Goal: Task Accomplishment & Management: Use online tool/utility

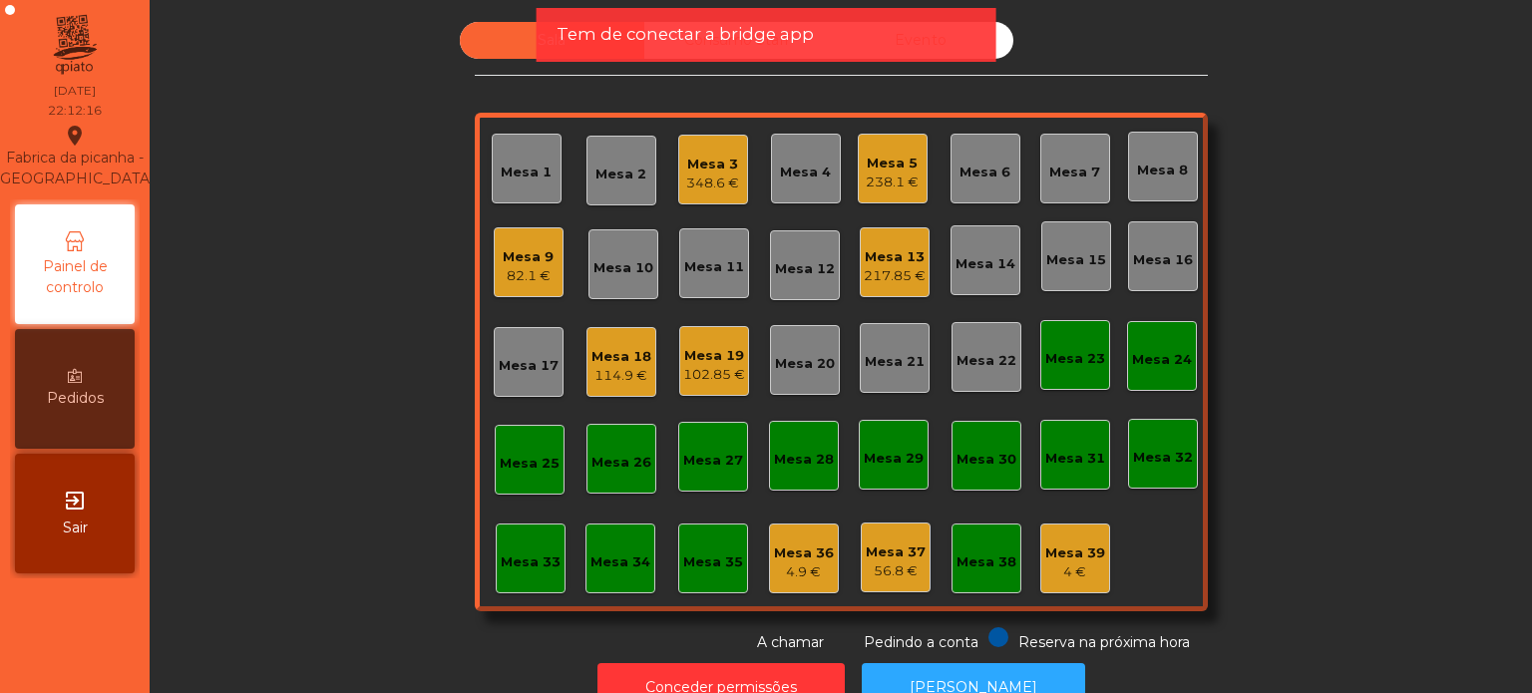
click at [539, 44] on div "Tem de conectar a bridge app" at bounding box center [766, 35] width 460 height 54
click at [596, 350] on div "Mesa 18" at bounding box center [621, 357] width 60 height 20
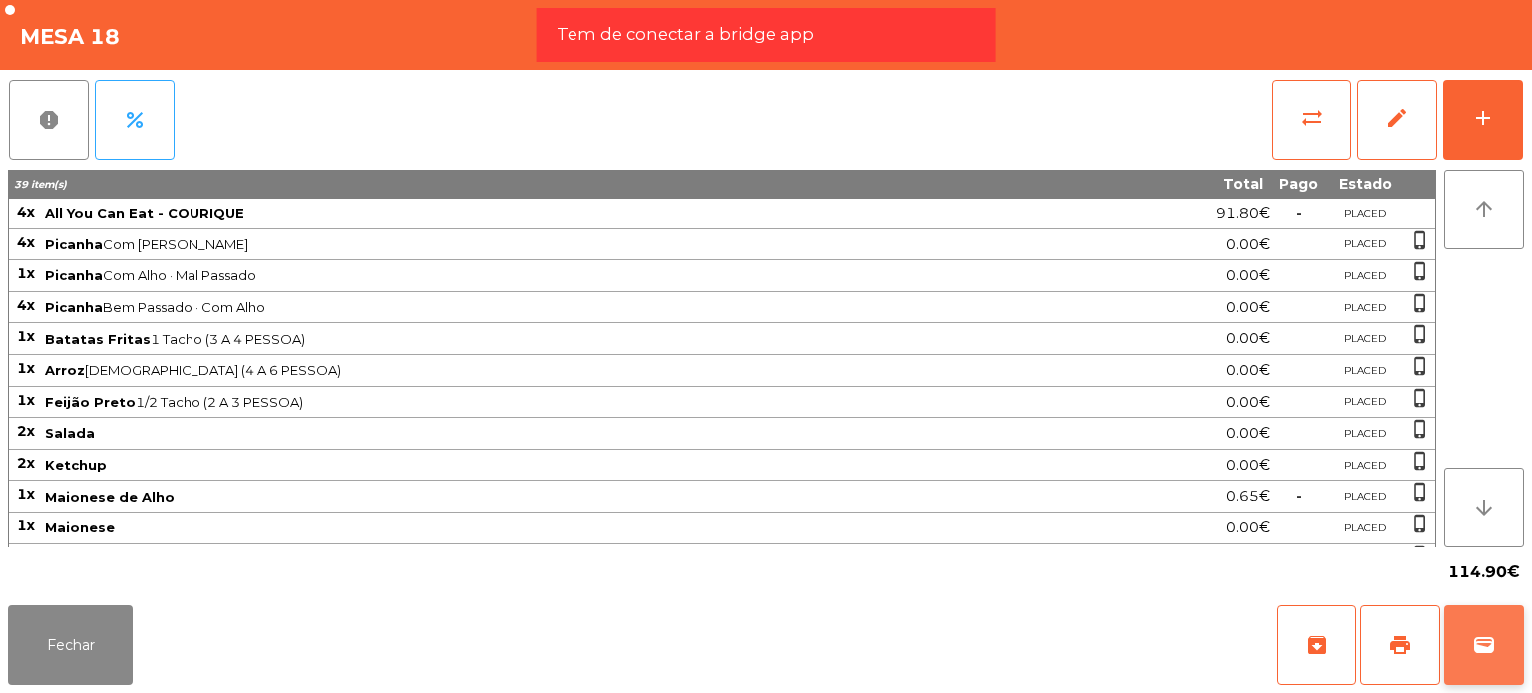
click at [1480, 653] on span "wallet" at bounding box center [1484, 645] width 24 height 24
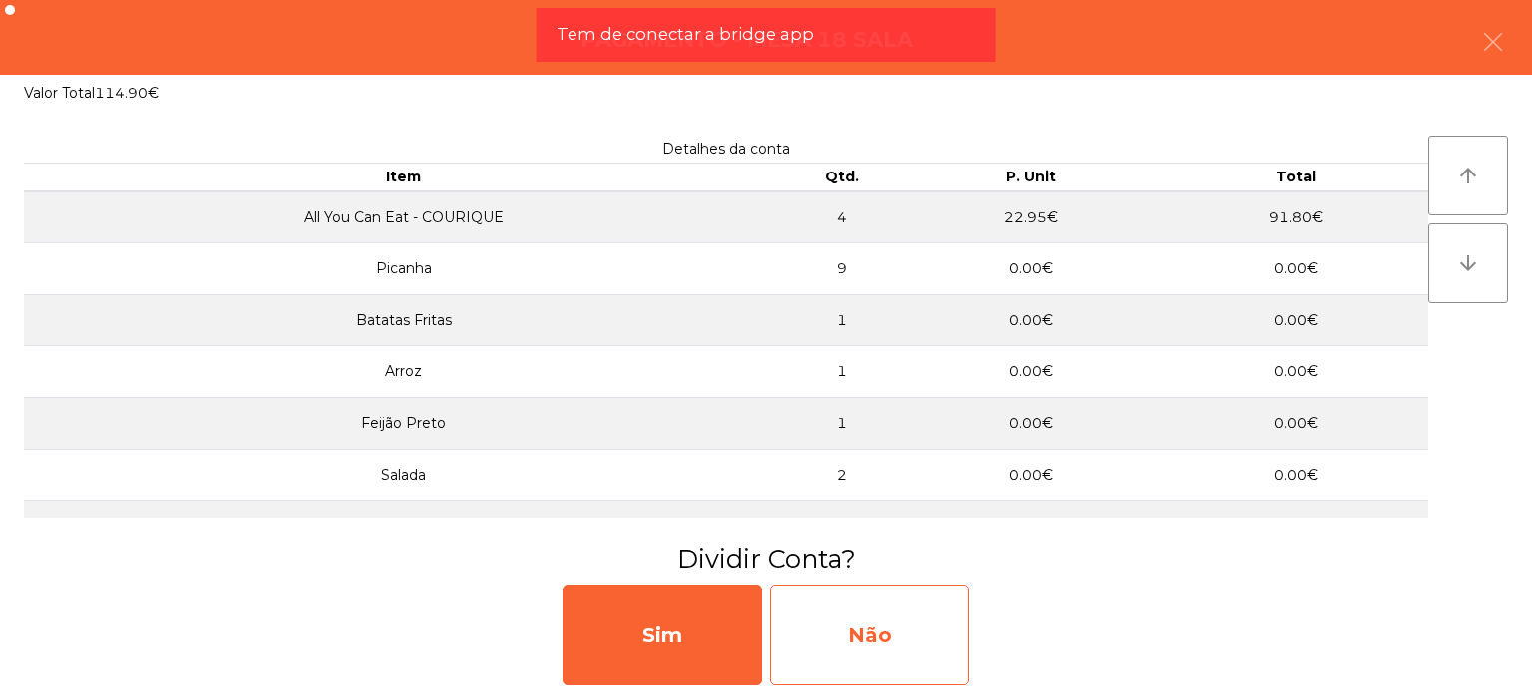
click at [876, 594] on div "Não" at bounding box center [869, 635] width 199 height 100
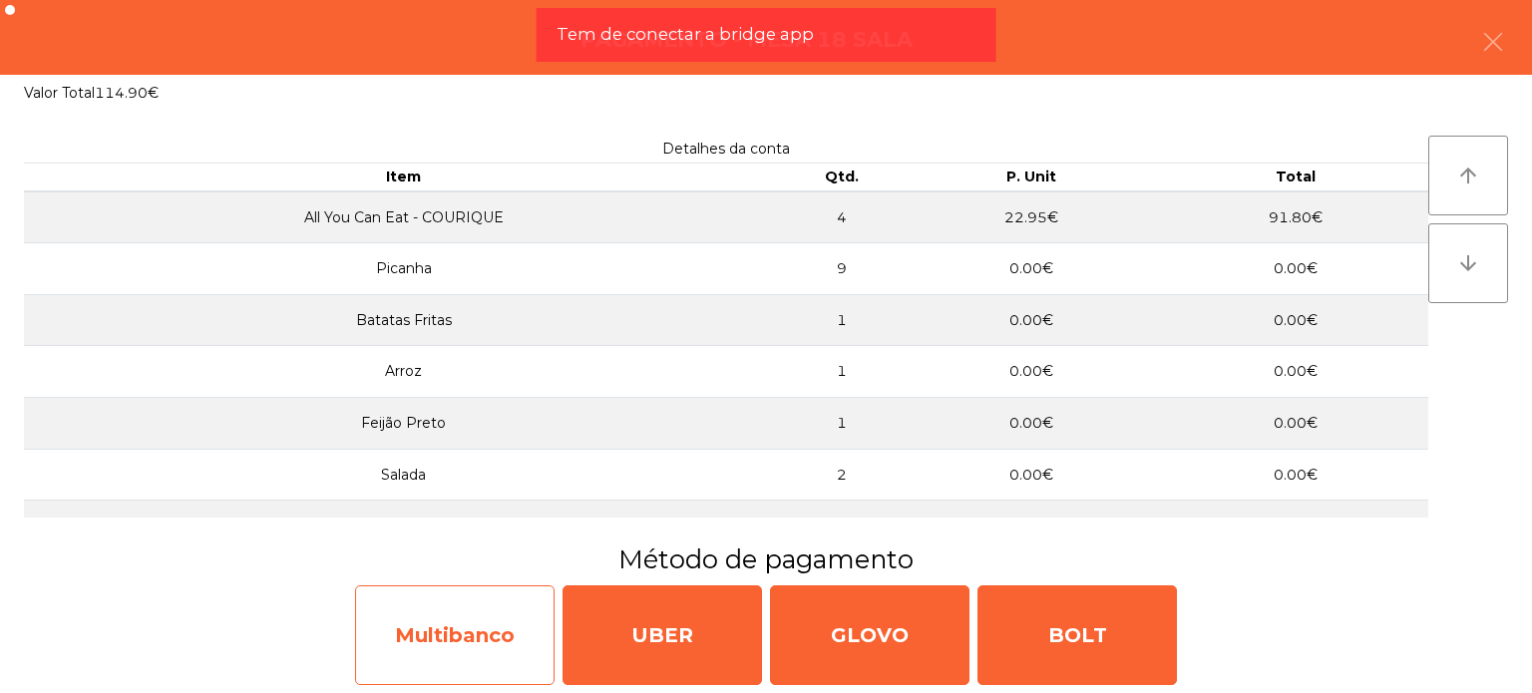
click at [465, 652] on div "Multibanco" at bounding box center [454, 635] width 199 height 100
select select "**"
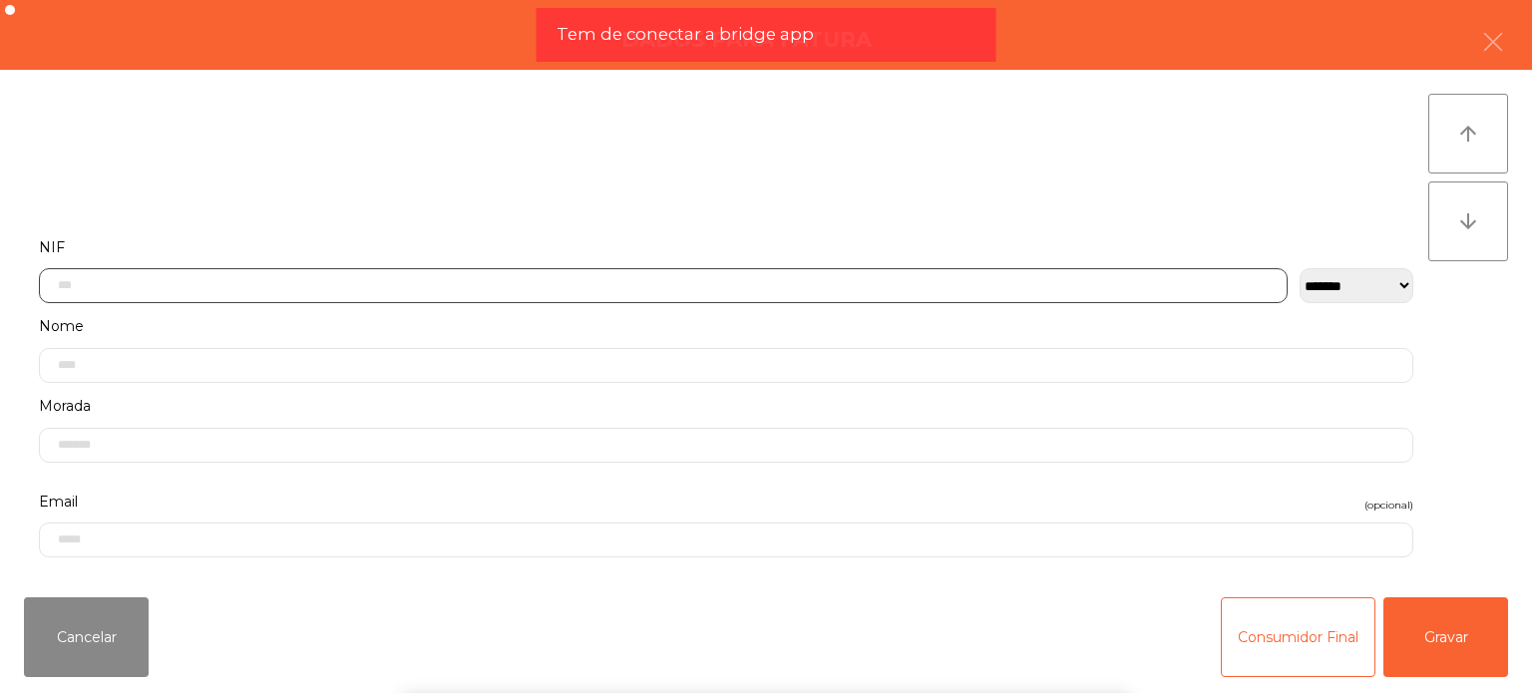
click at [462, 292] on input "text" at bounding box center [663, 285] width 1248 height 35
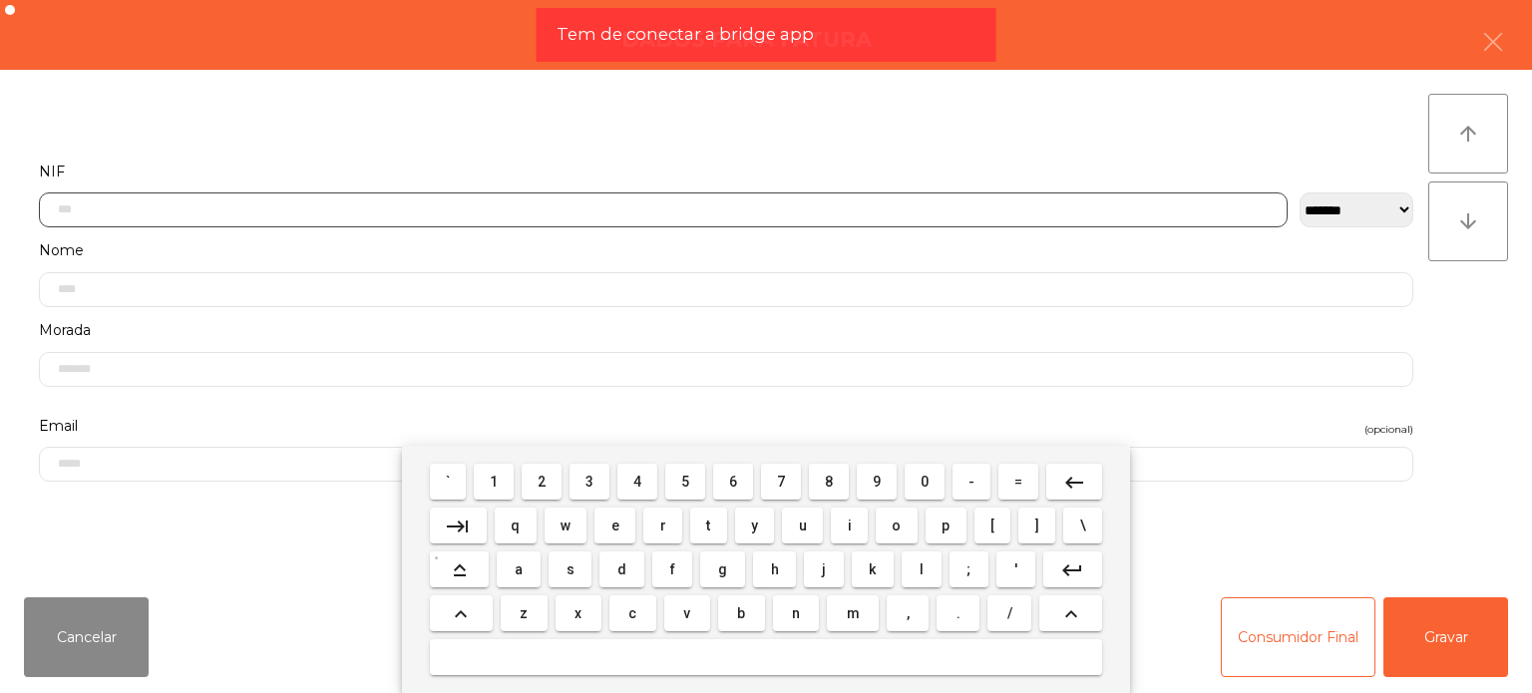
scroll to position [139, 0]
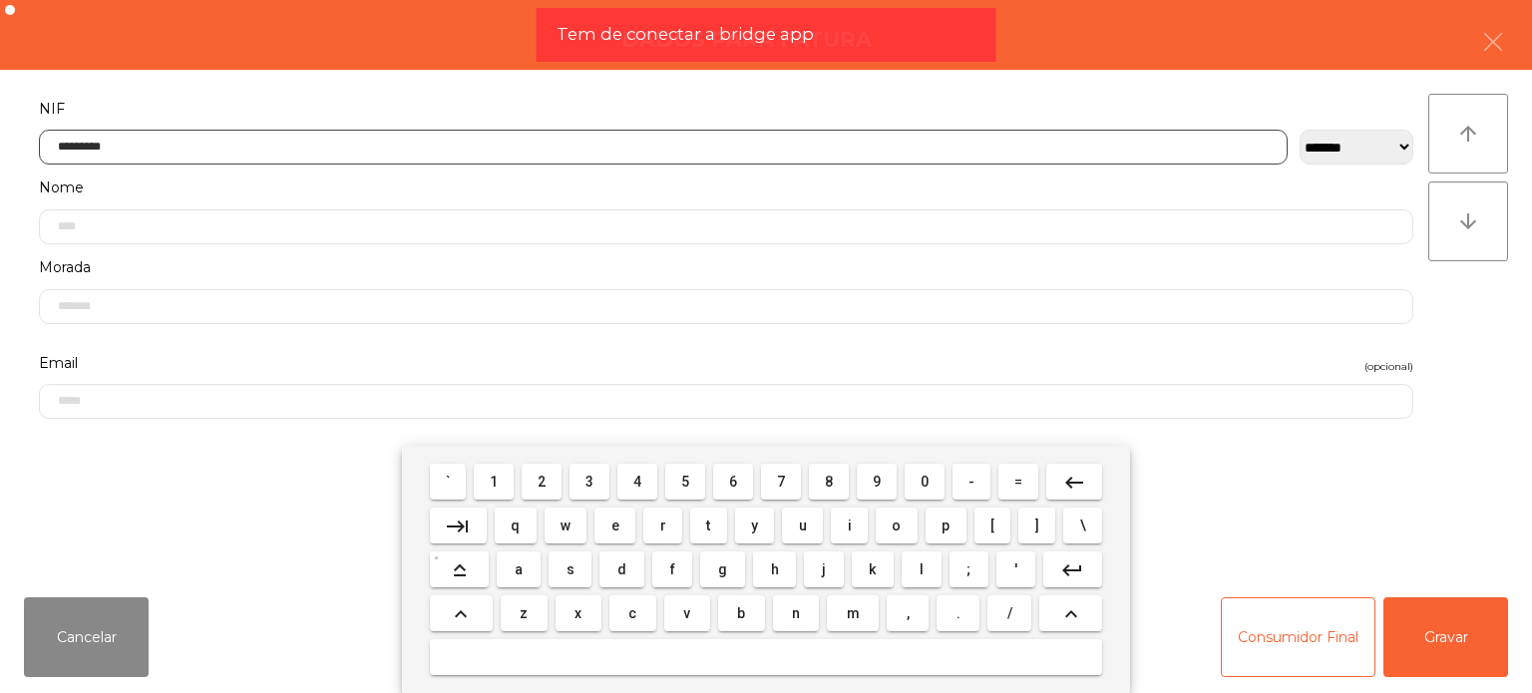
type input "*********"
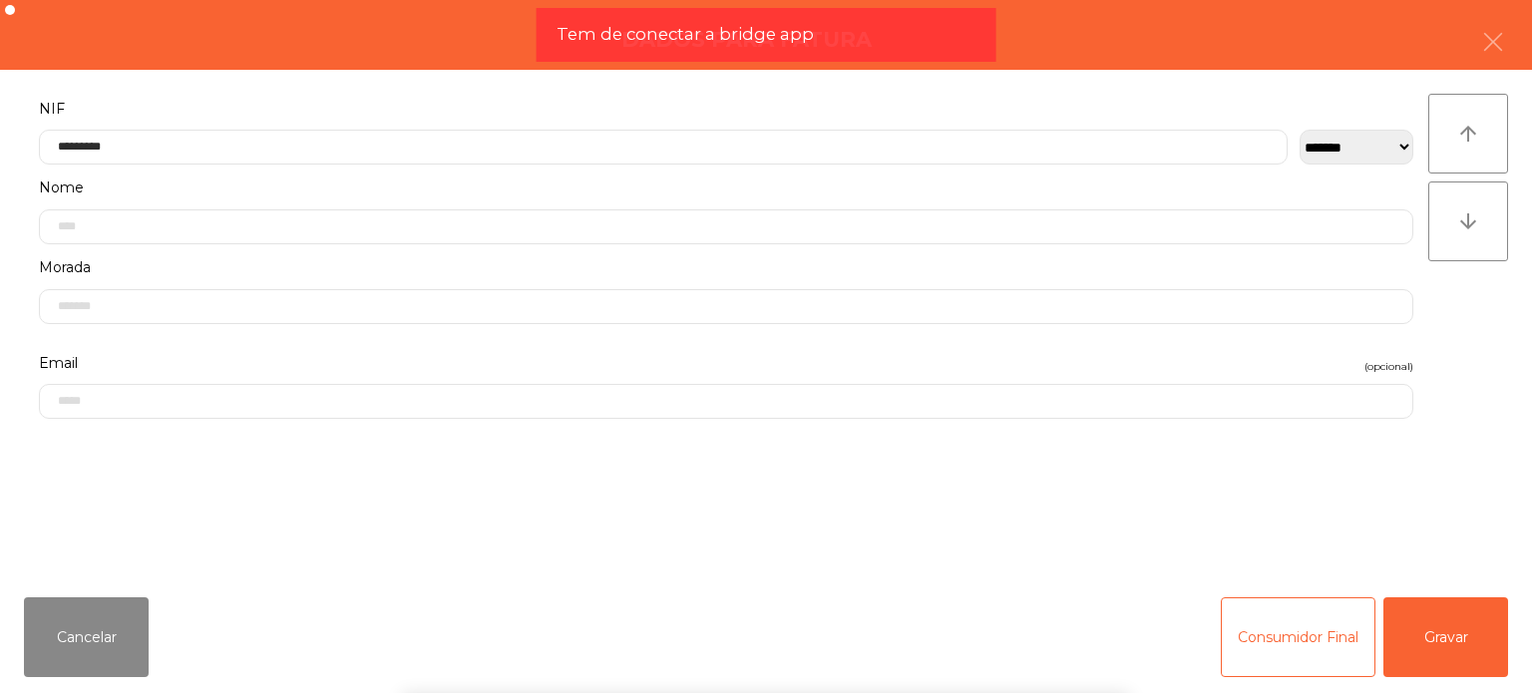
click at [1459, 658] on div "` 1 2 3 4 5 6 7 8 9 0 - = keyboard_backspace keyboard_tab q w e r t y u i o p […" at bounding box center [766, 569] width 1532 height 247
click at [1459, 658] on button "Gravar" at bounding box center [1445, 637] width 125 height 80
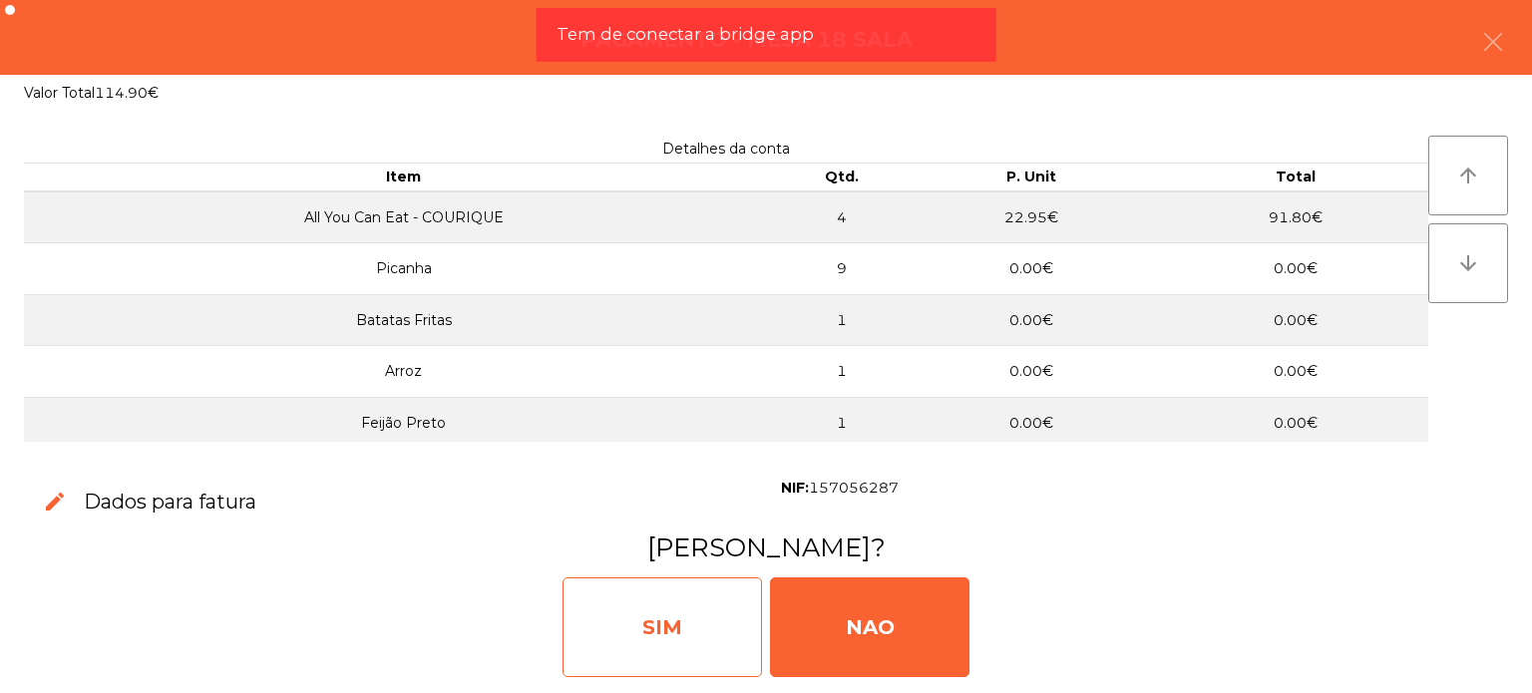
click at [651, 637] on div "SIM" at bounding box center [661, 627] width 199 height 100
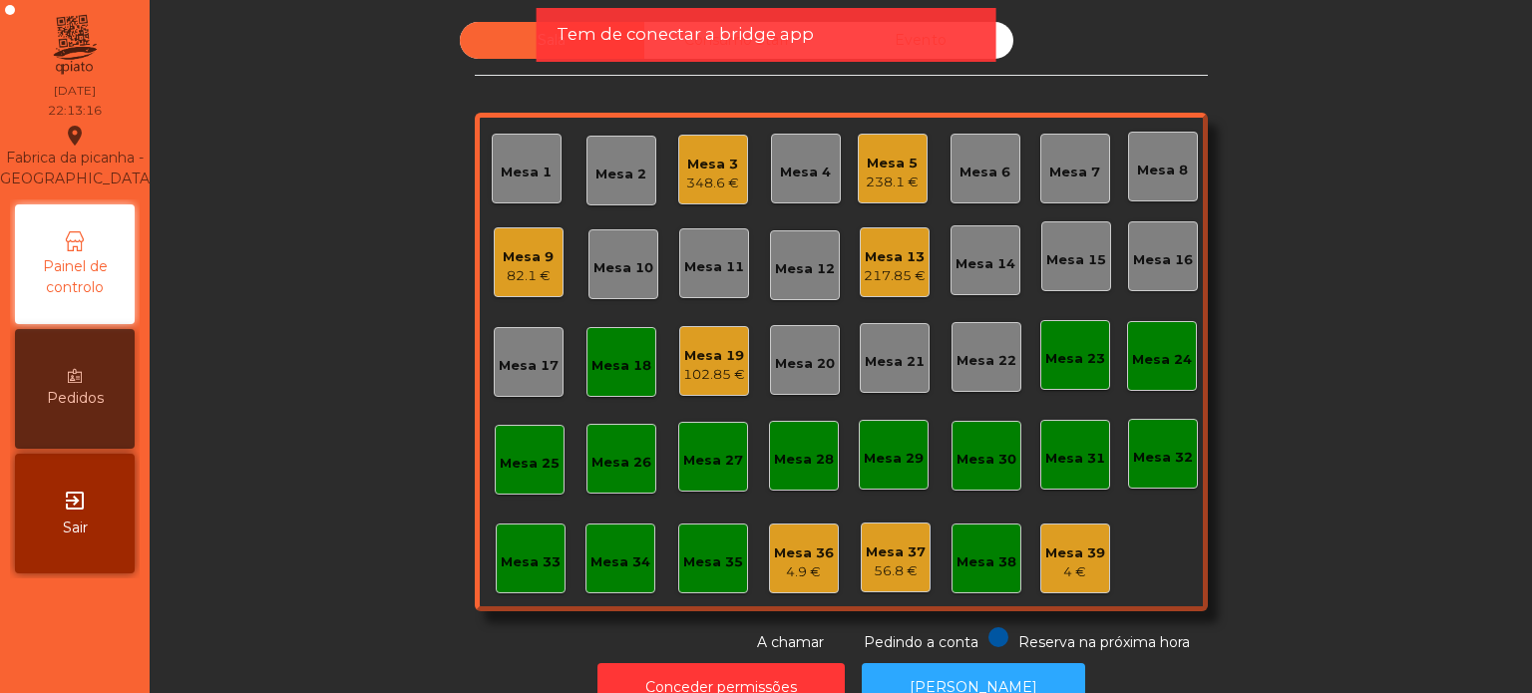
click at [607, 329] on div "Mesa 18" at bounding box center [621, 362] width 70 height 70
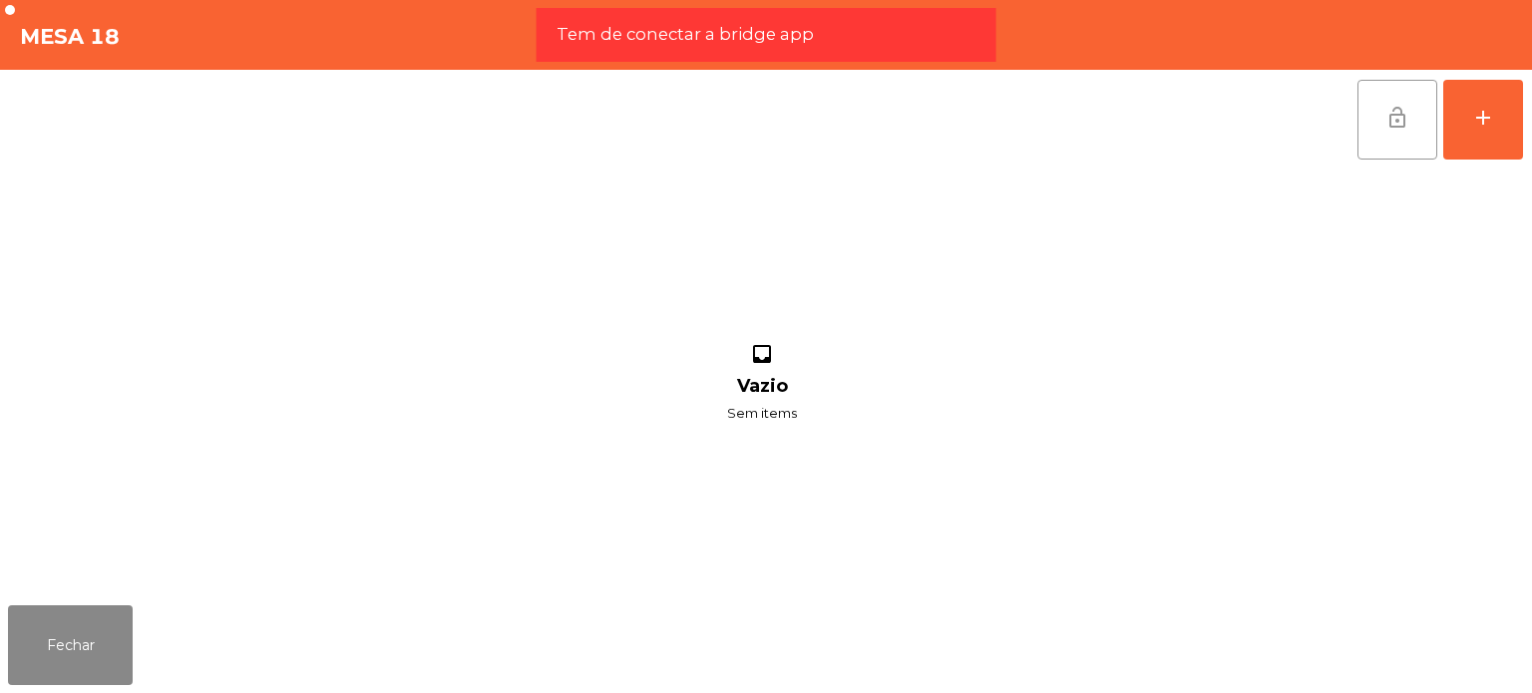
click at [1400, 131] on button "lock_open" at bounding box center [1397, 120] width 80 height 80
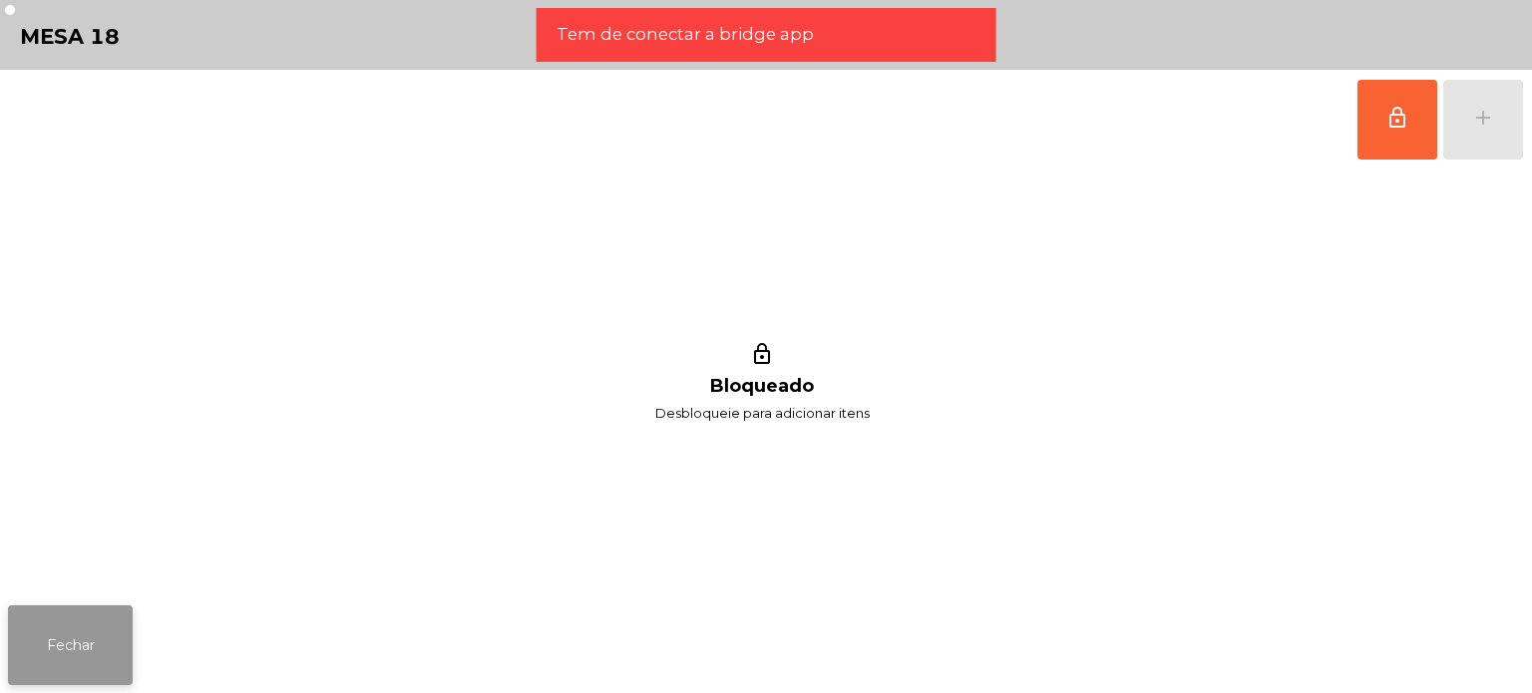
click at [82, 640] on button "Fechar" at bounding box center [70, 645] width 125 height 80
